Goal: Check status

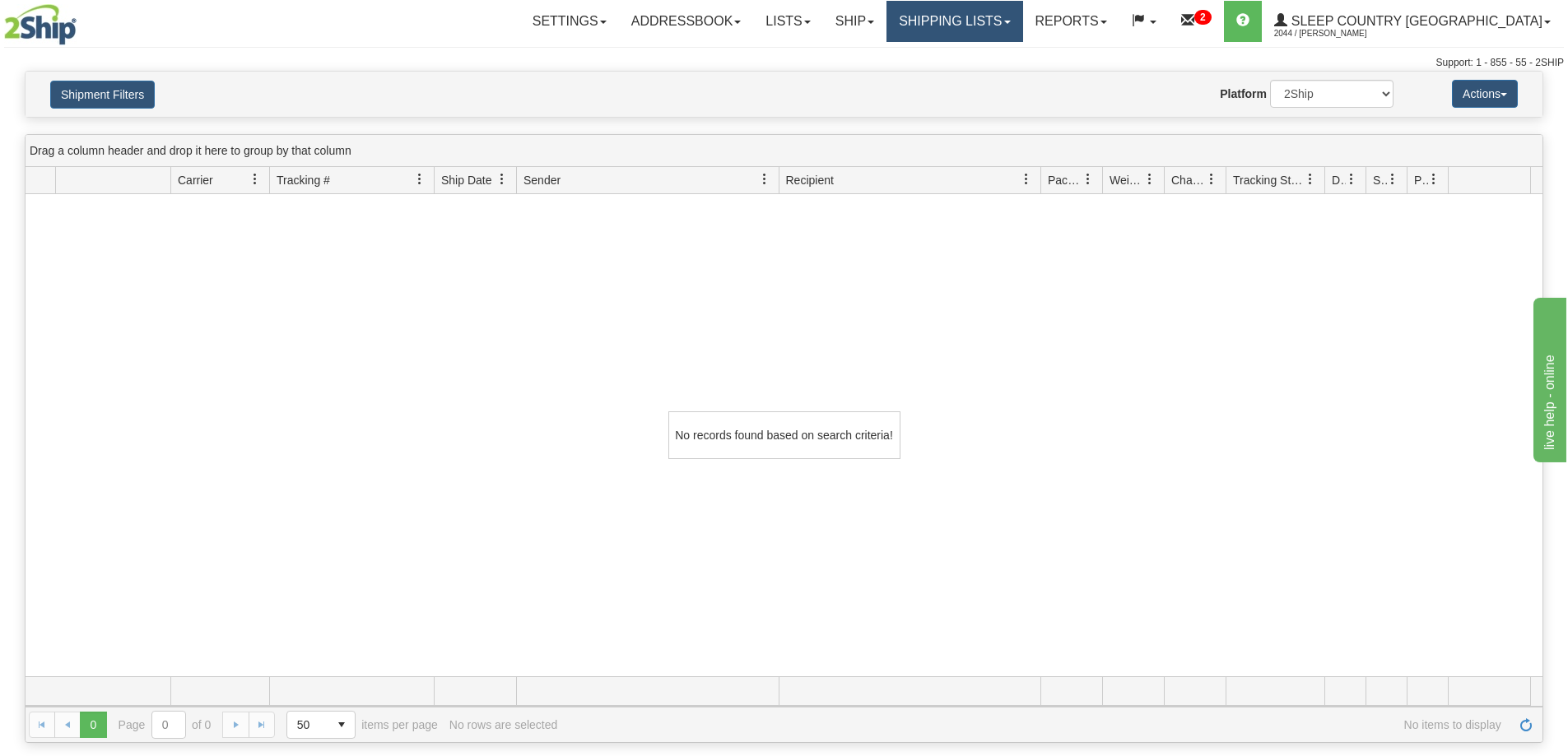
click at [1022, 10] on link "Shipping lists" at bounding box center [954, 21] width 135 height 41
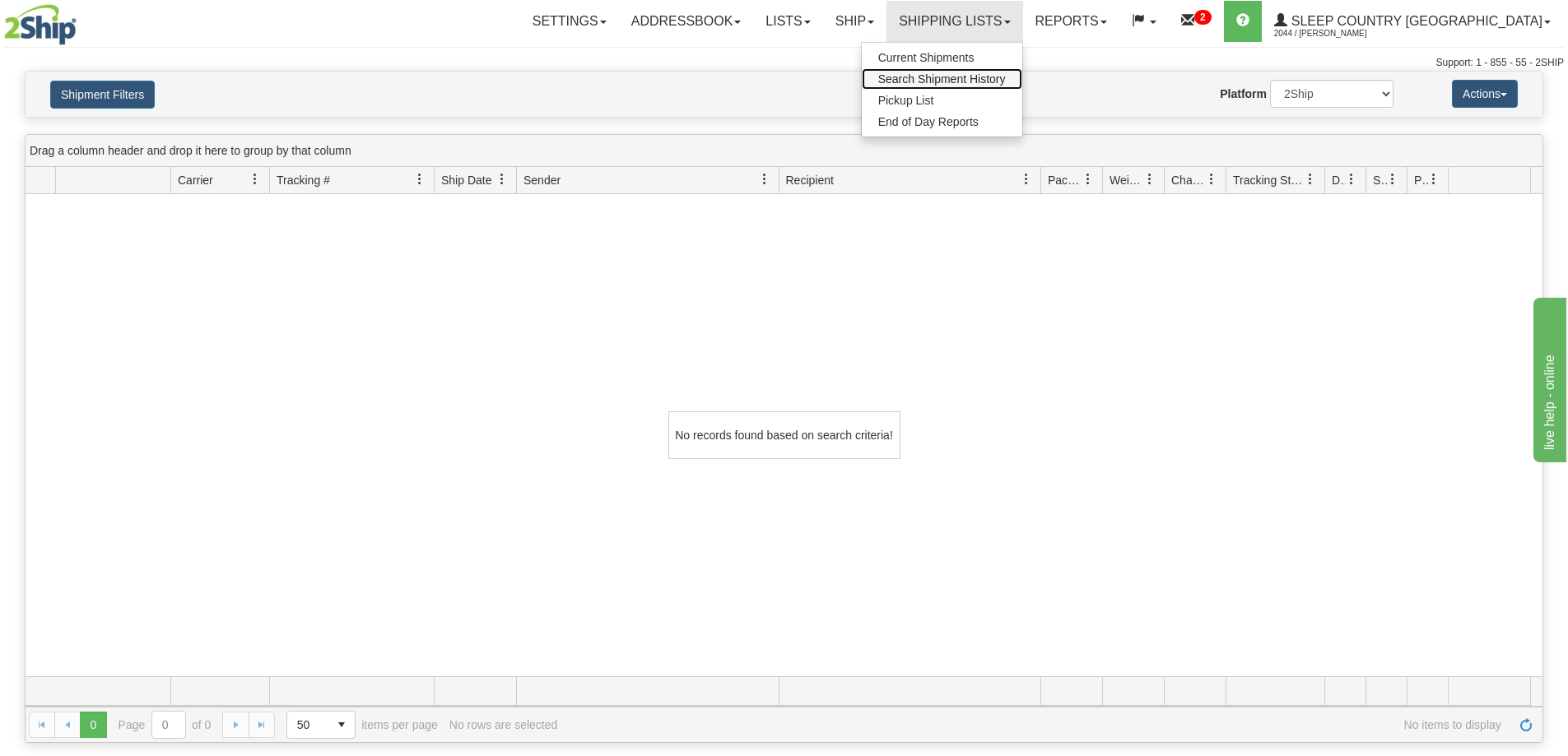
click at [1005, 78] on span "Search Shipment History" at bounding box center [941, 78] width 127 height 13
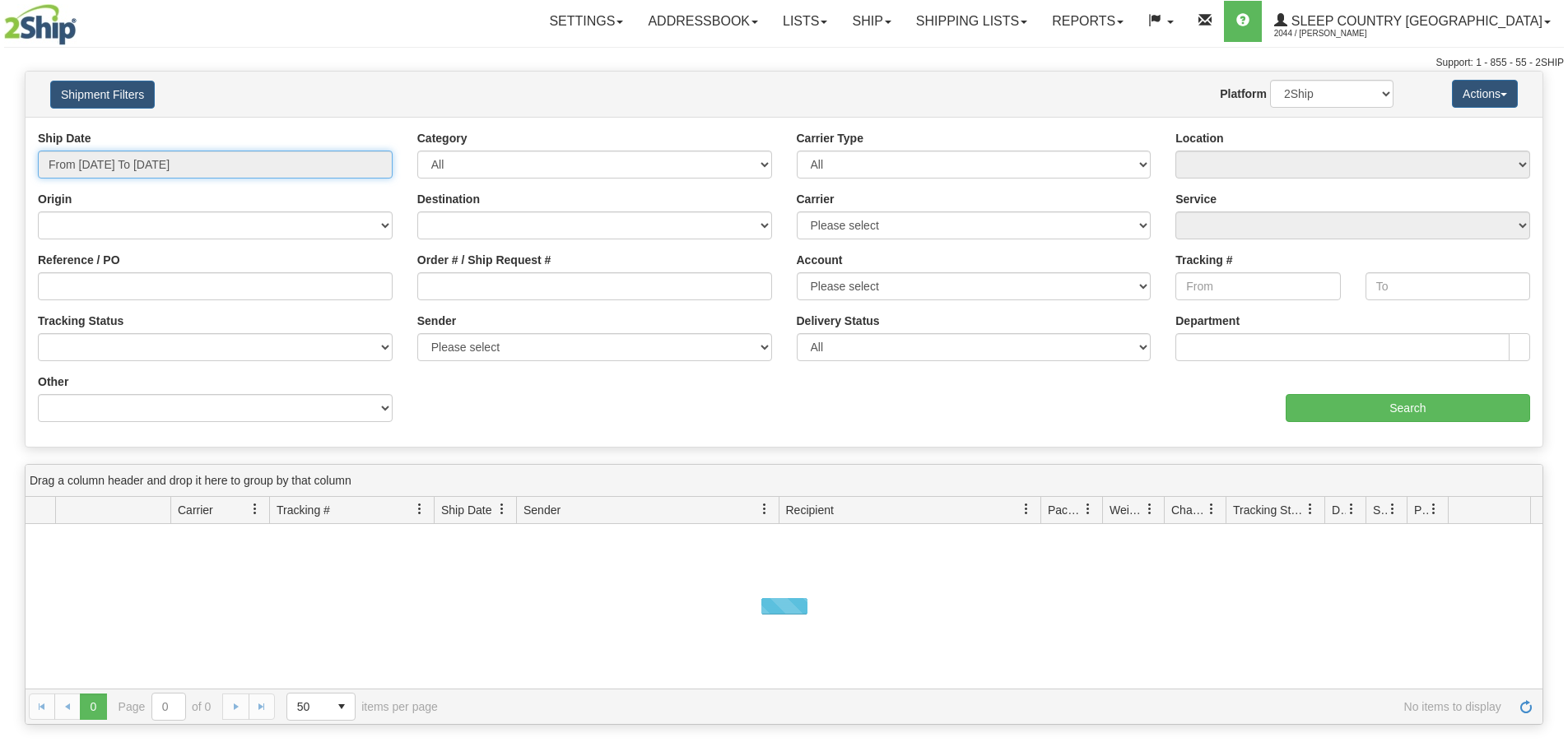
click at [185, 167] on input "From [DATE] To [DATE]" at bounding box center [215, 164] width 354 height 28
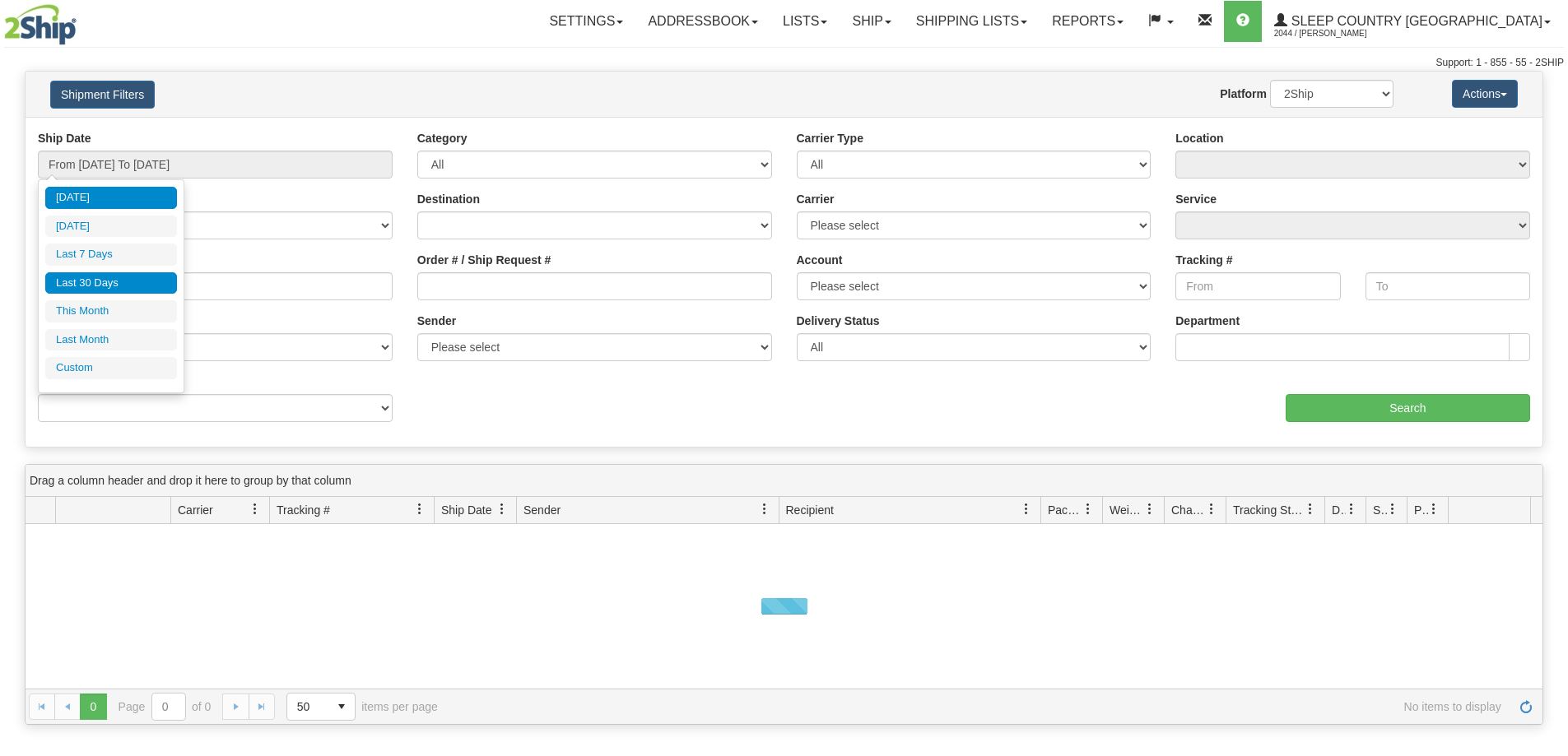
click at [121, 286] on li "Last 30 Days" at bounding box center [111, 283] width 132 height 22
type input "From [DATE] To [DATE]"
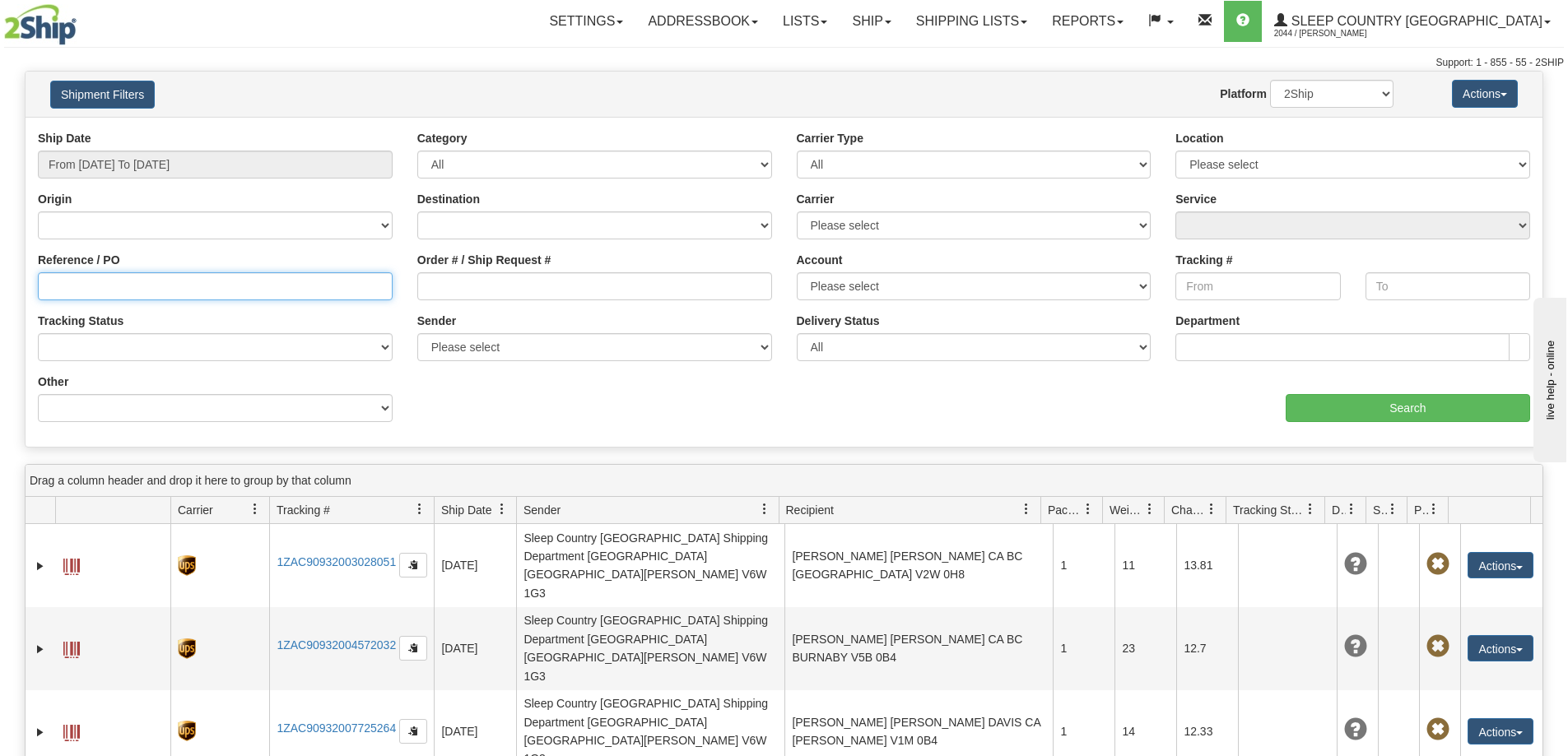
click at [151, 289] on input "Reference / PO" at bounding box center [215, 286] width 354 height 28
paste input "1060451"
type input "1060451"
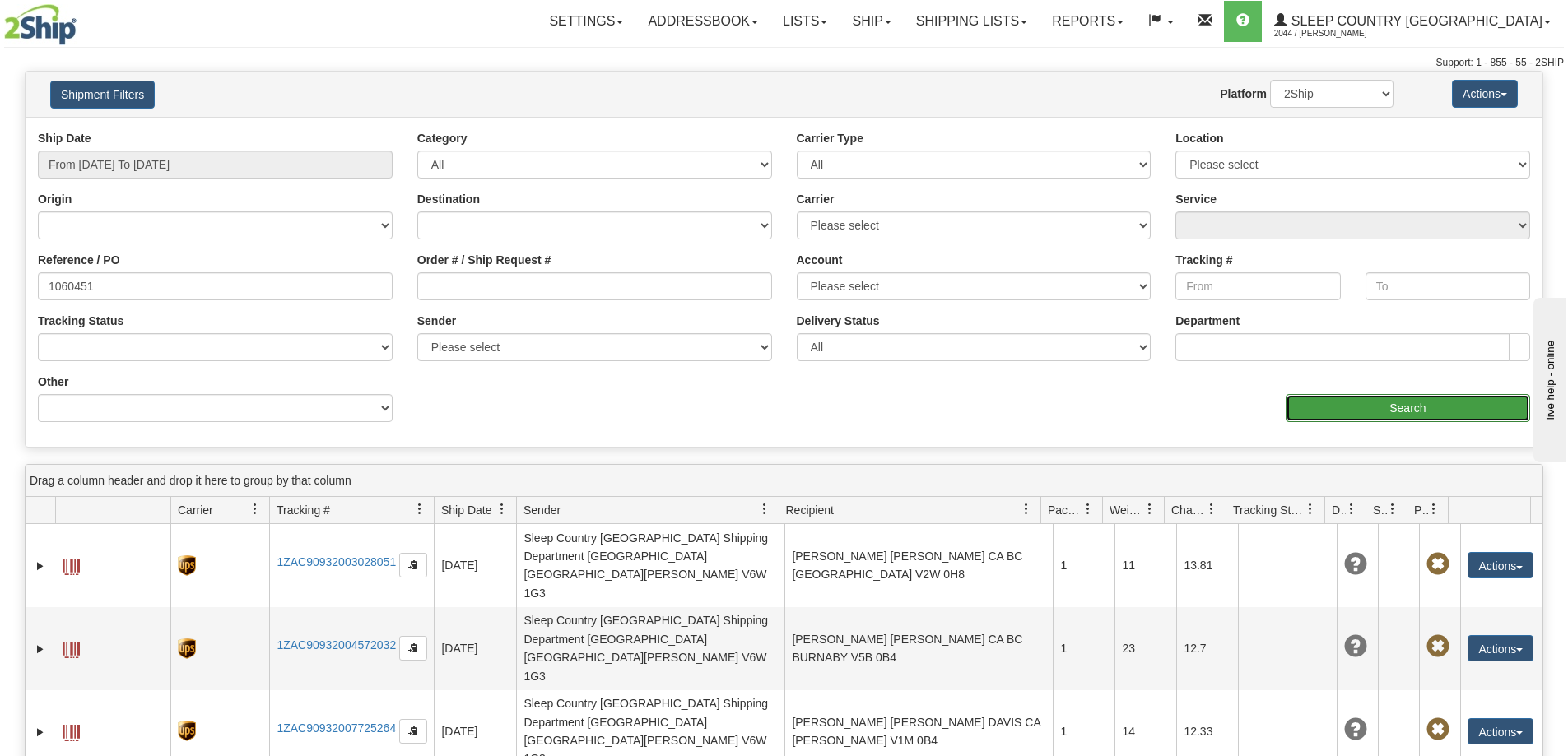
click at [1393, 405] on input "Search" at bounding box center [1408, 408] width 244 height 28
